Goal: Task Accomplishment & Management: Use online tool/utility

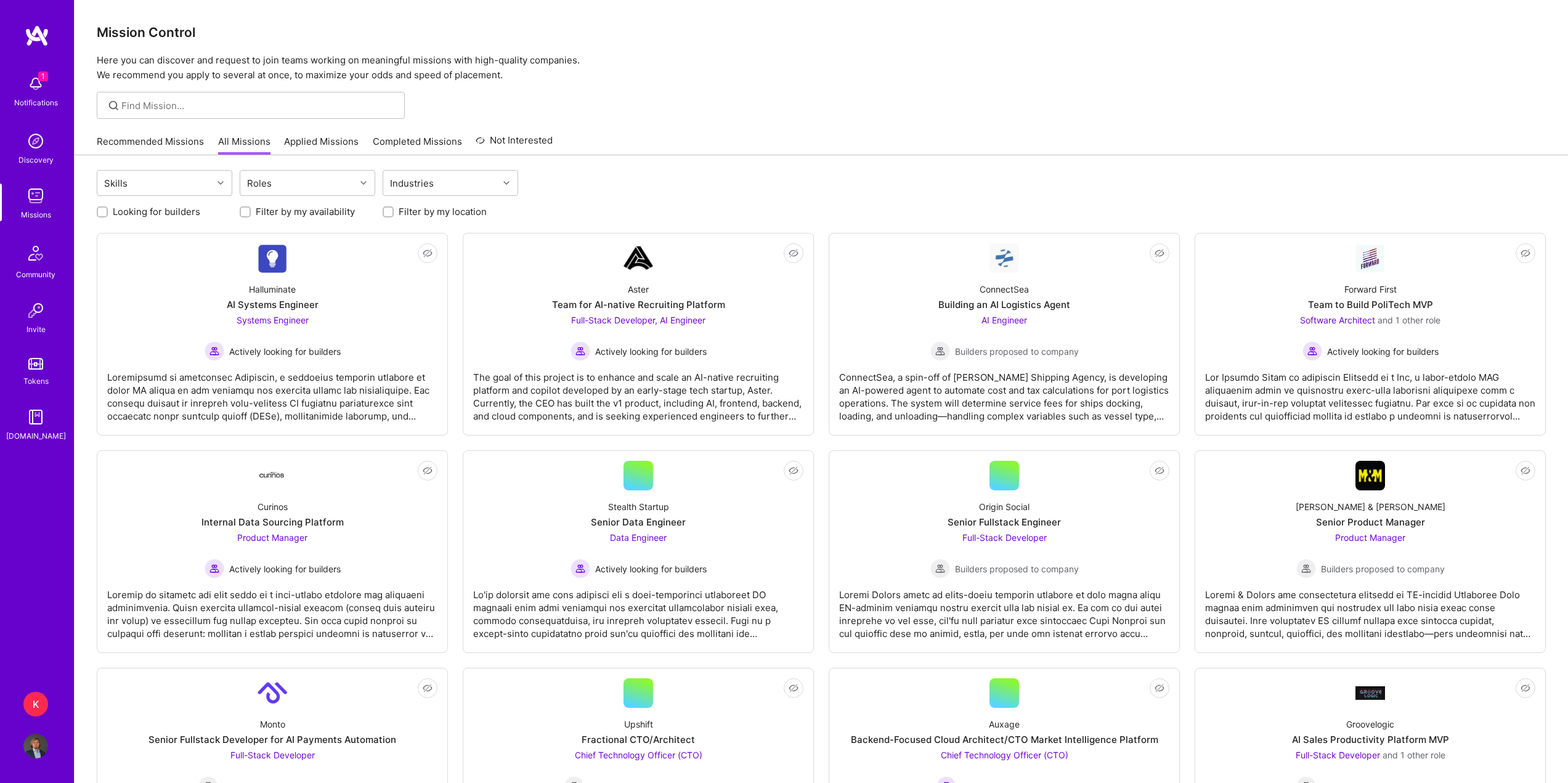
click at [34, 98] on div "Notifications" at bounding box center [36, 102] width 44 height 13
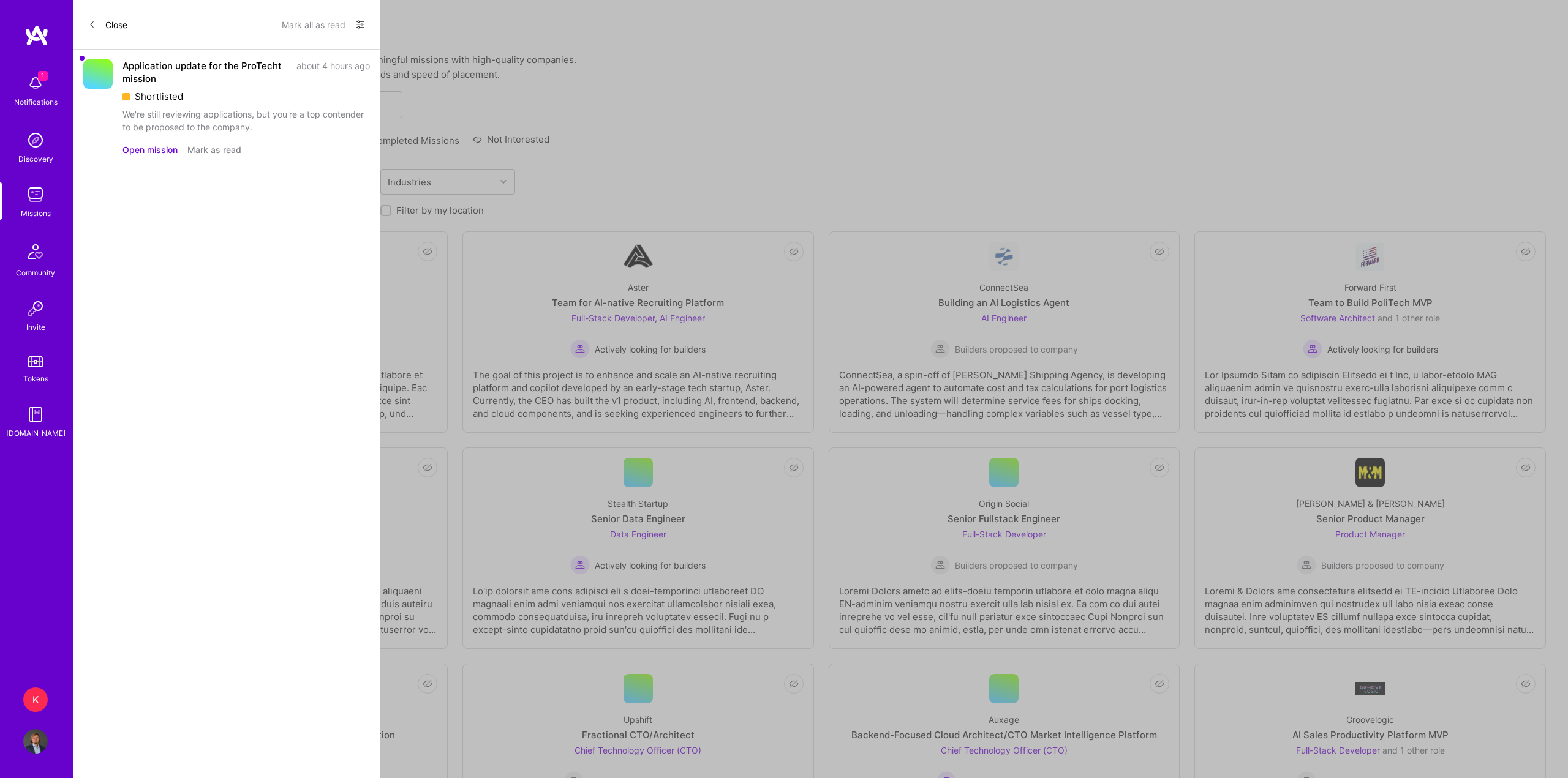
click at [112, 27] on button "Close" at bounding box center [108, 24] width 39 height 19
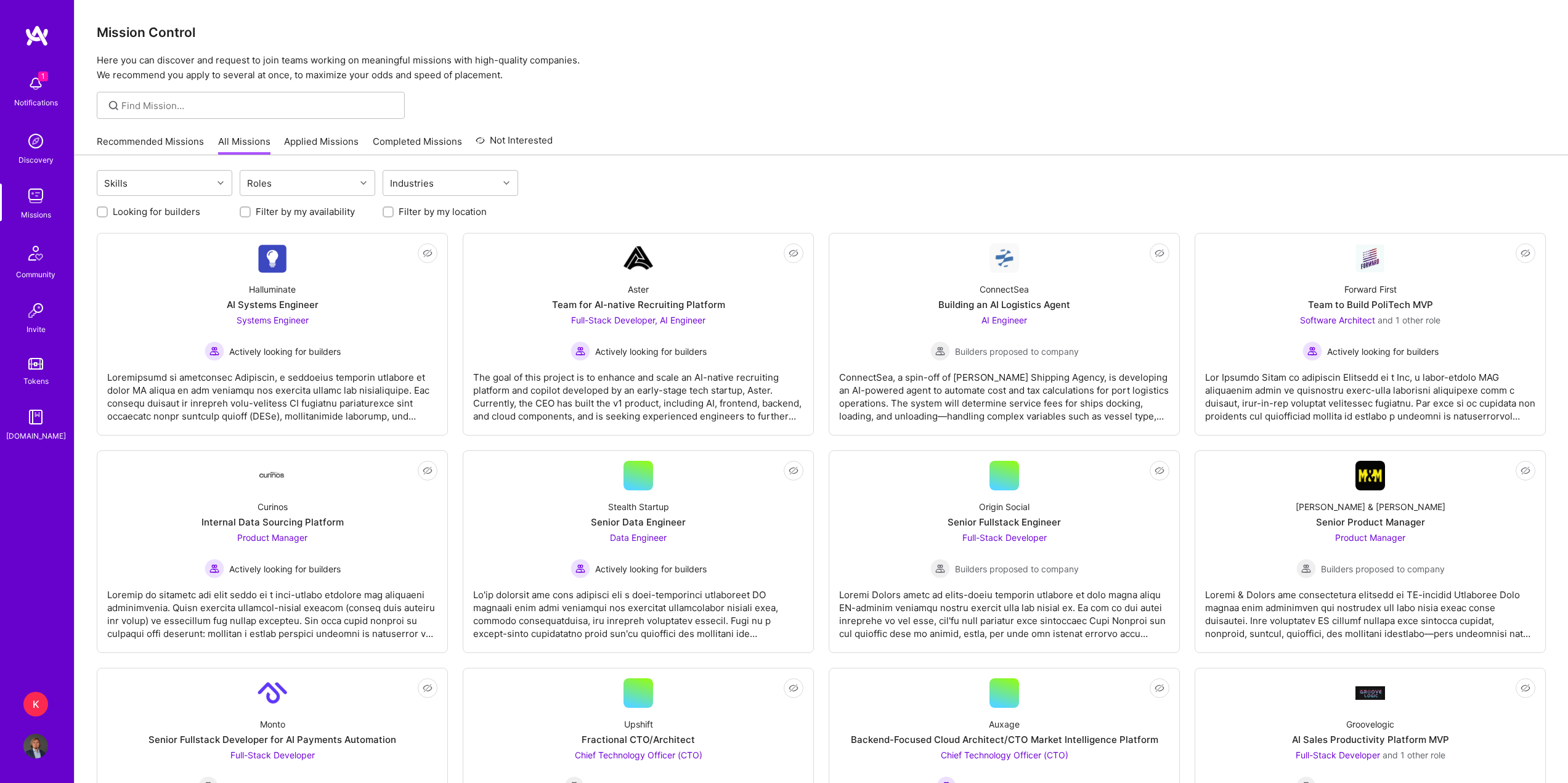
click at [164, 146] on link "Recommended Missions" at bounding box center [150, 145] width 107 height 20
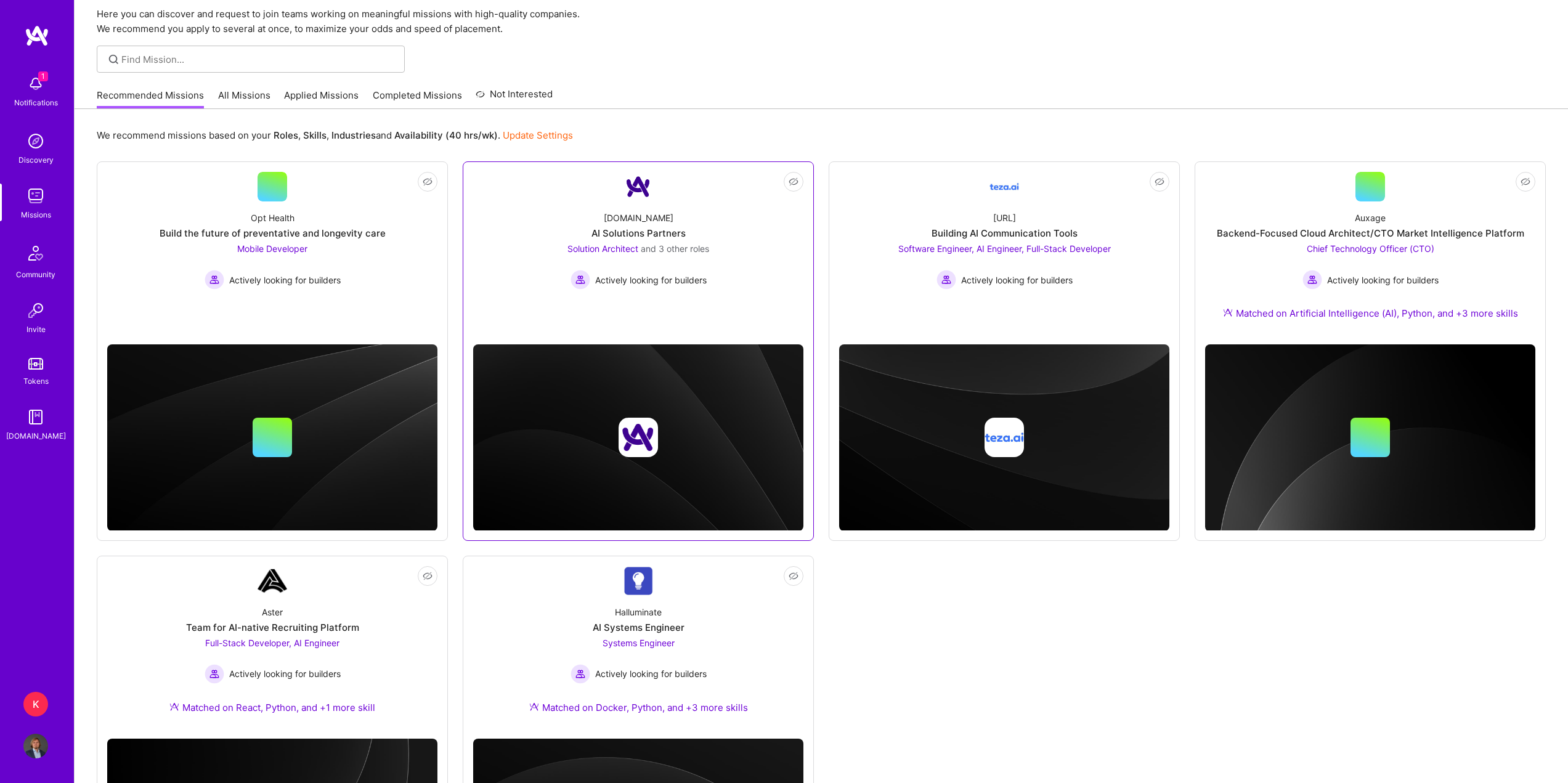
scroll to position [185, 0]
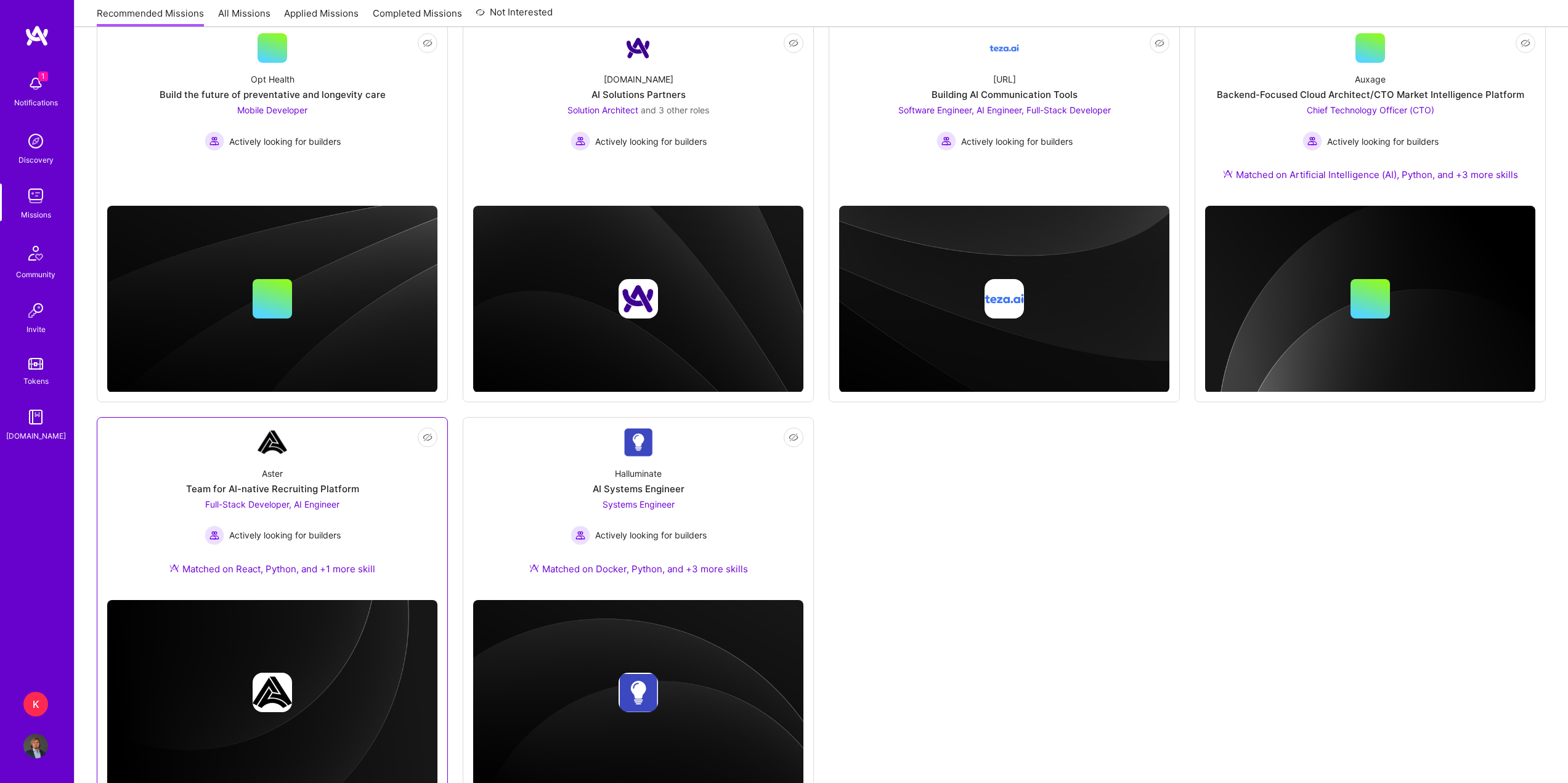
click at [380, 509] on div "Aster Team for AI-native Recruiting Platform Full-Stack Developer, AI Engineer …" at bounding box center [272, 524] width 330 height 133
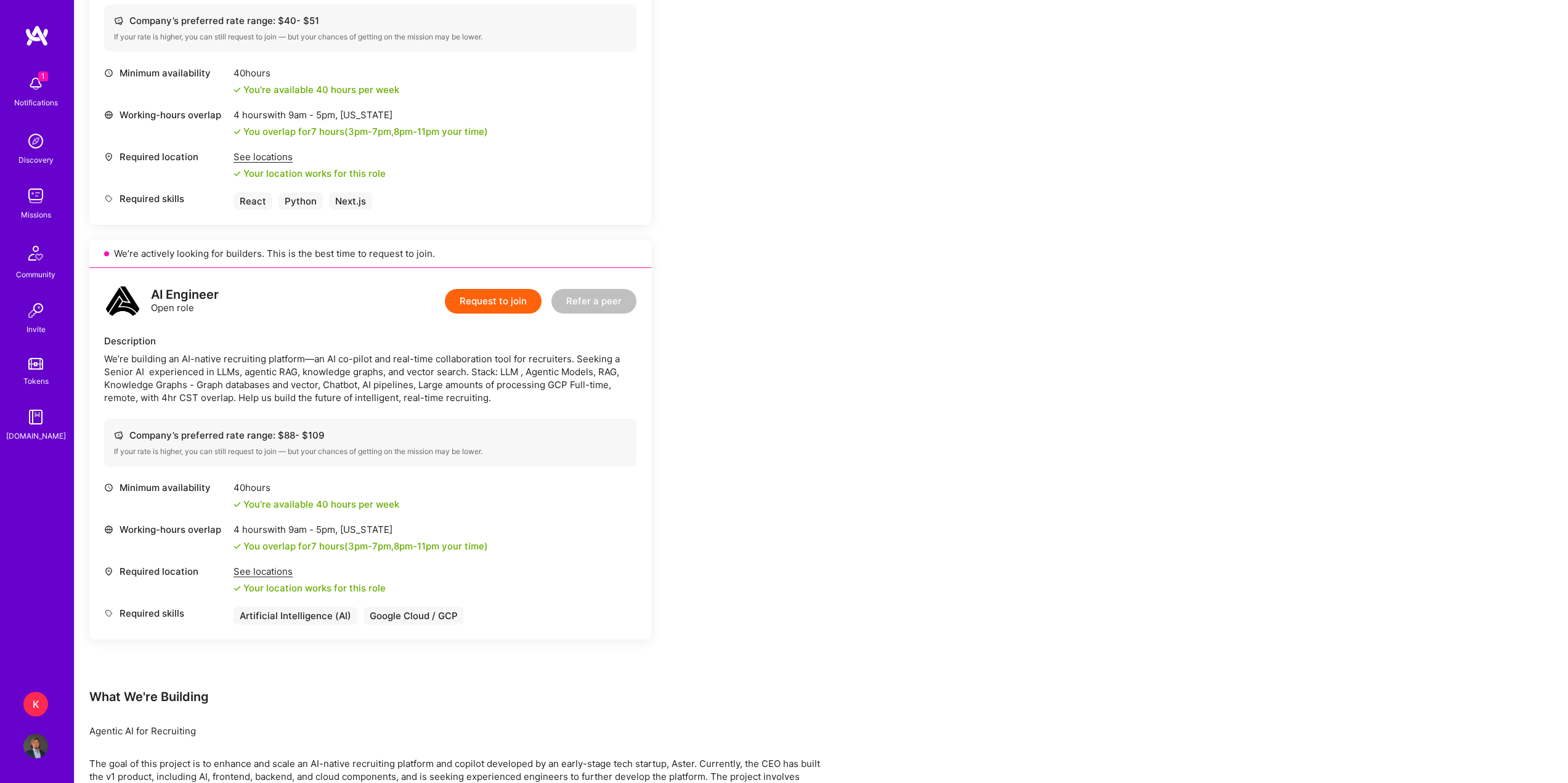
scroll to position [493, 0]
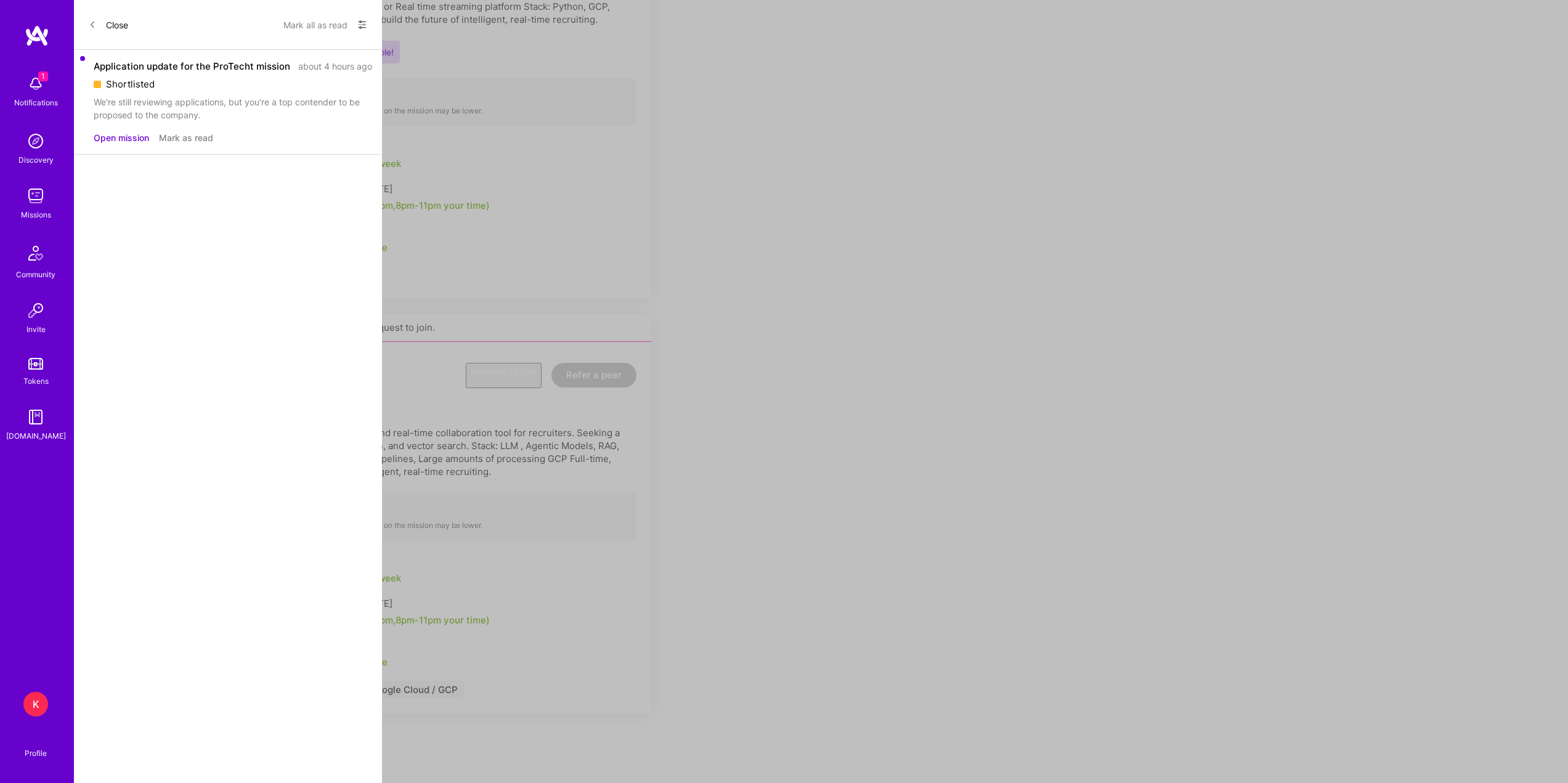
scroll to position [185, 0]
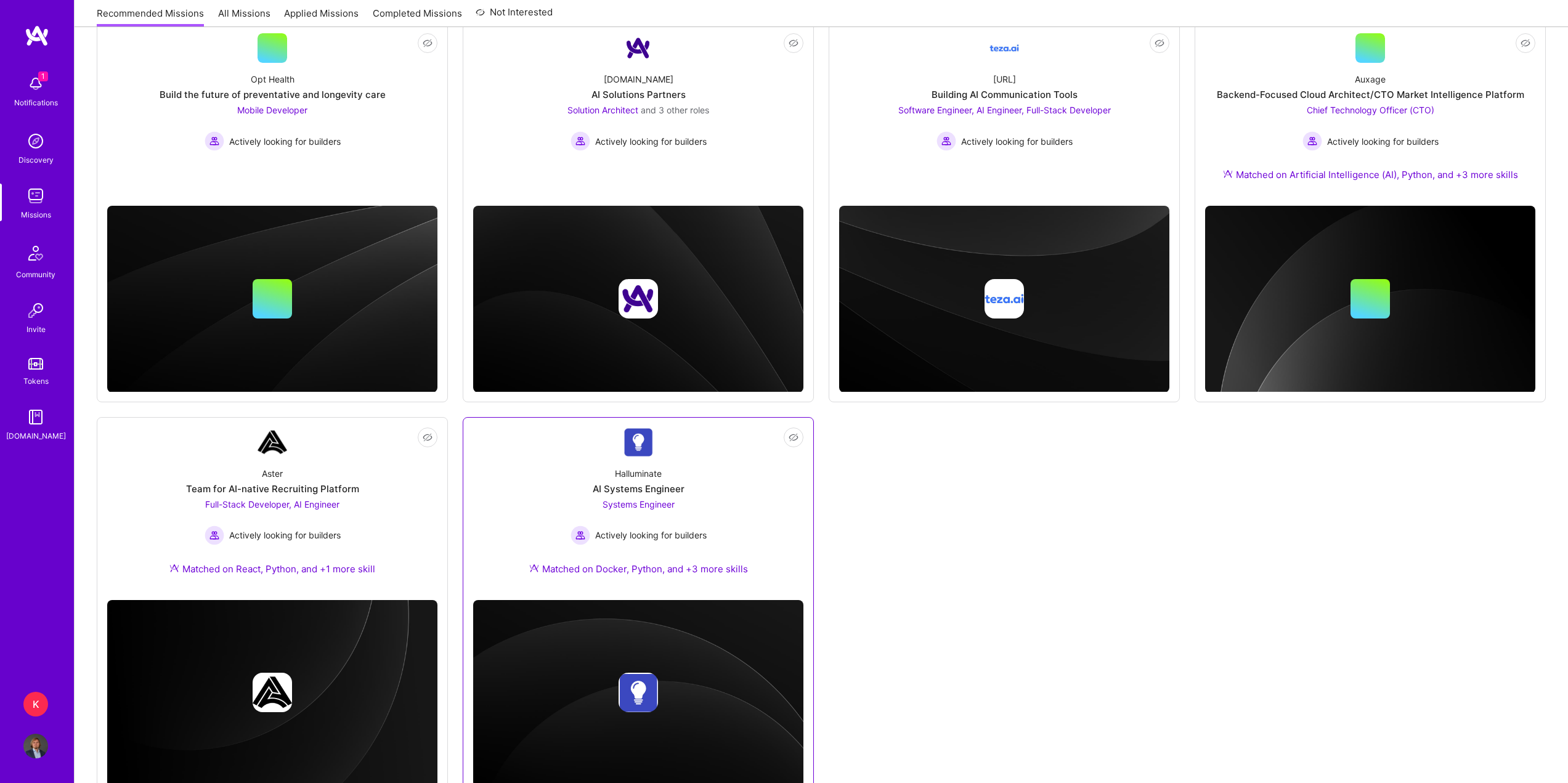
click at [723, 486] on div "Halluminate AI Systems Engineer Systems Engineer Actively looking for builders …" at bounding box center [638, 524] width 330 height 133
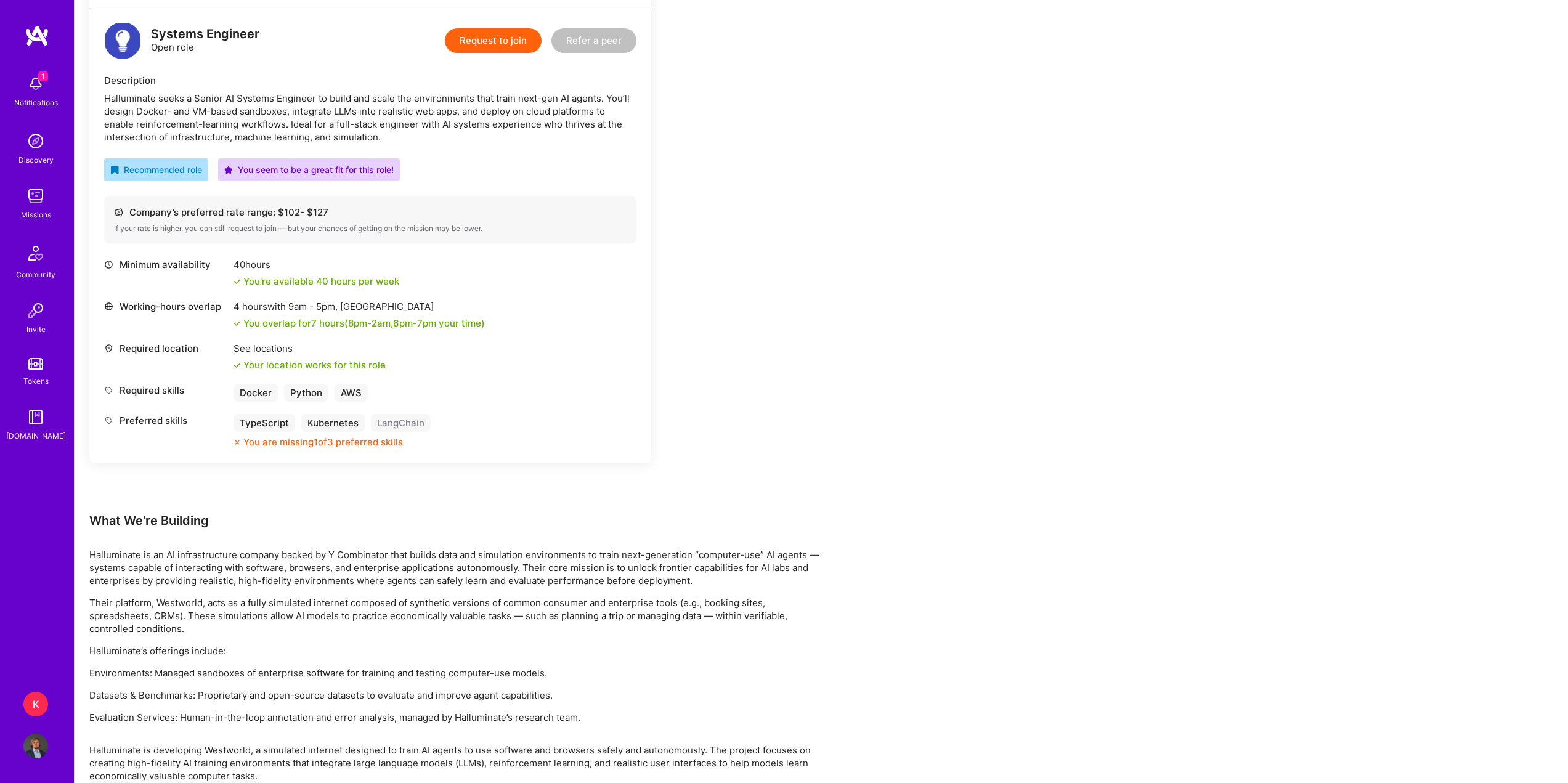
scroll to position [555, 0]
